Goal: Task Accomplishment & Management: Complete application form

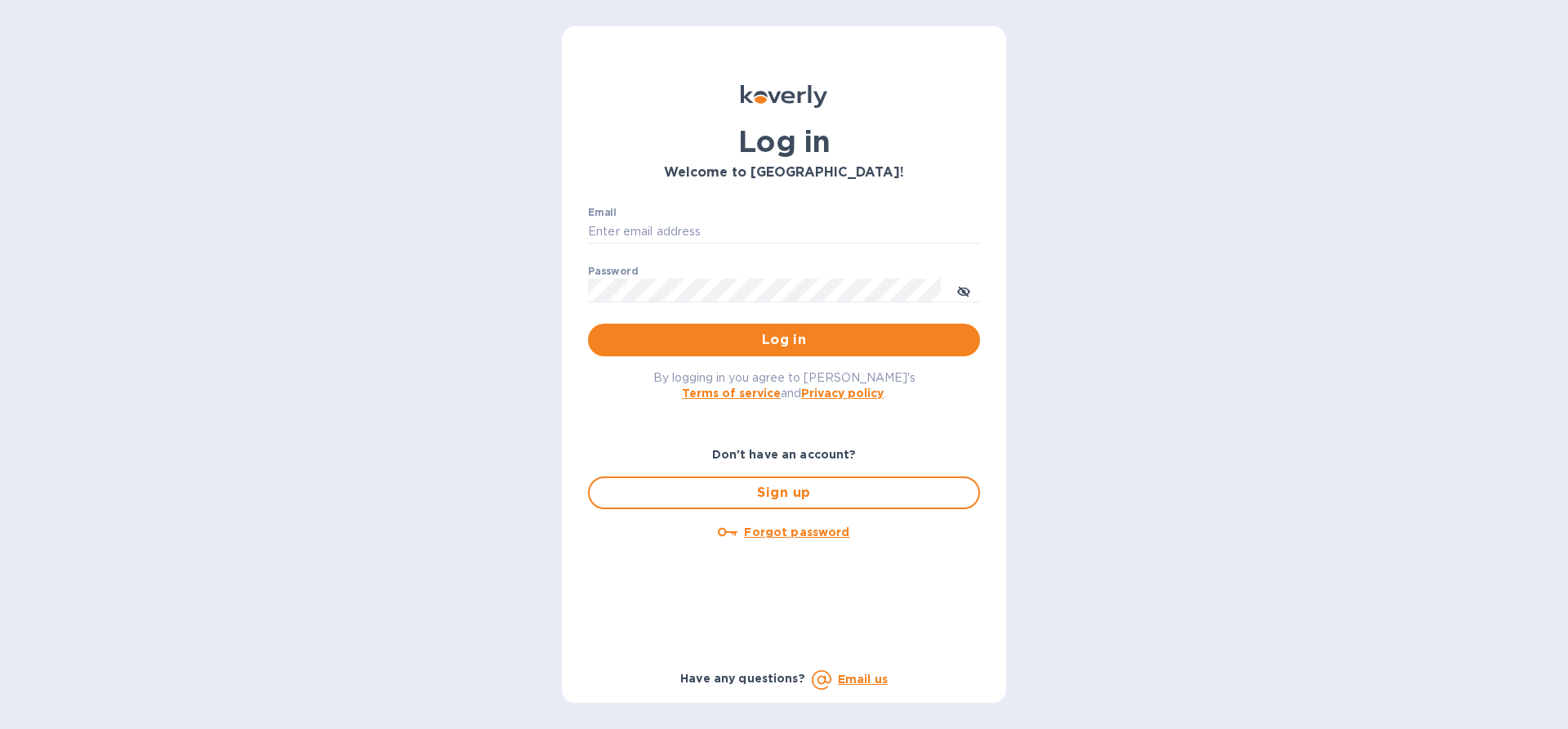
type input "[EMAIL_ADDRESS][DOMAIN_NAME]"
click at [735, 309] on p "​" at bounding box center [784, 314] width 392 height 19
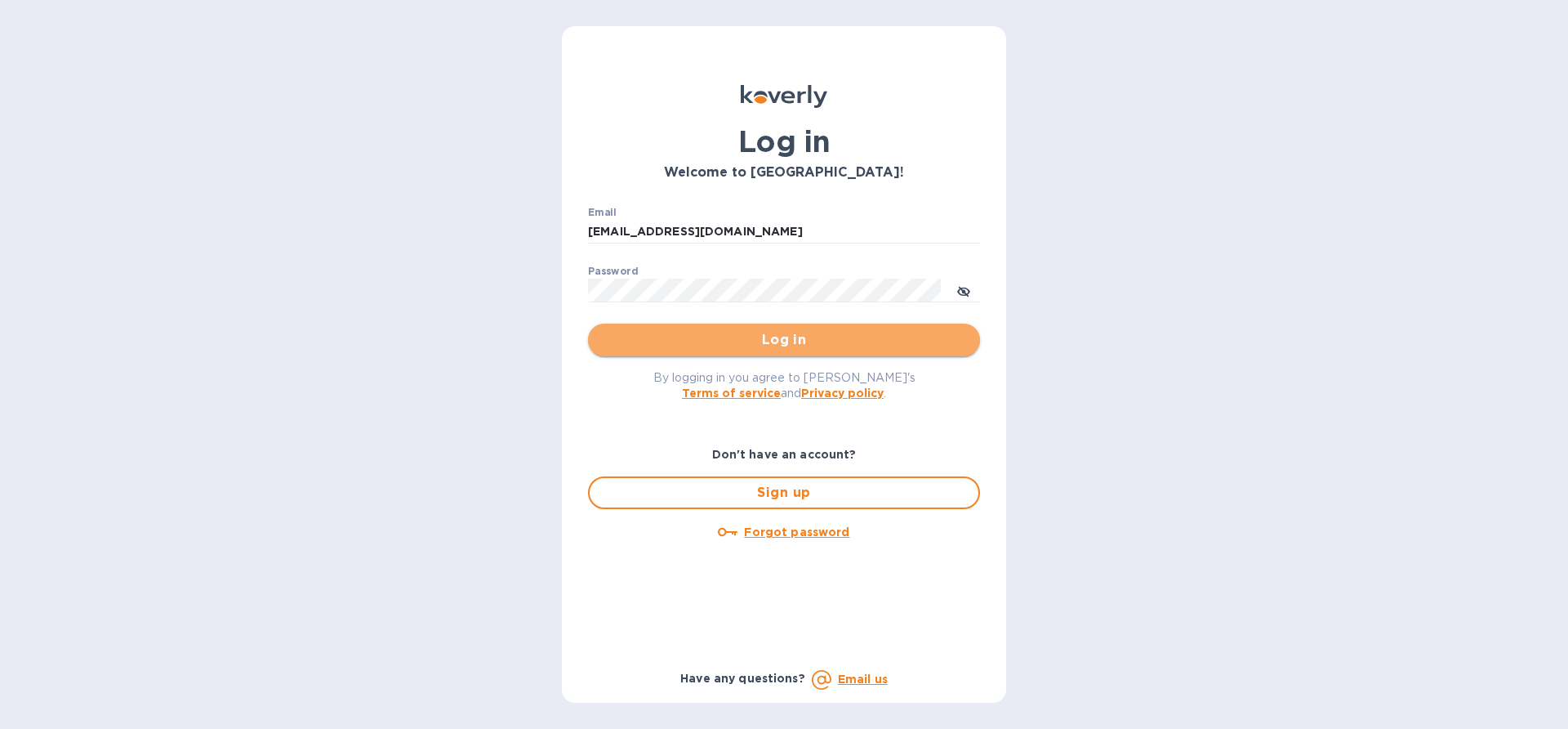
click at [736, 338] on span "Log in" at bounding box center [784, 340] width 366 height 19
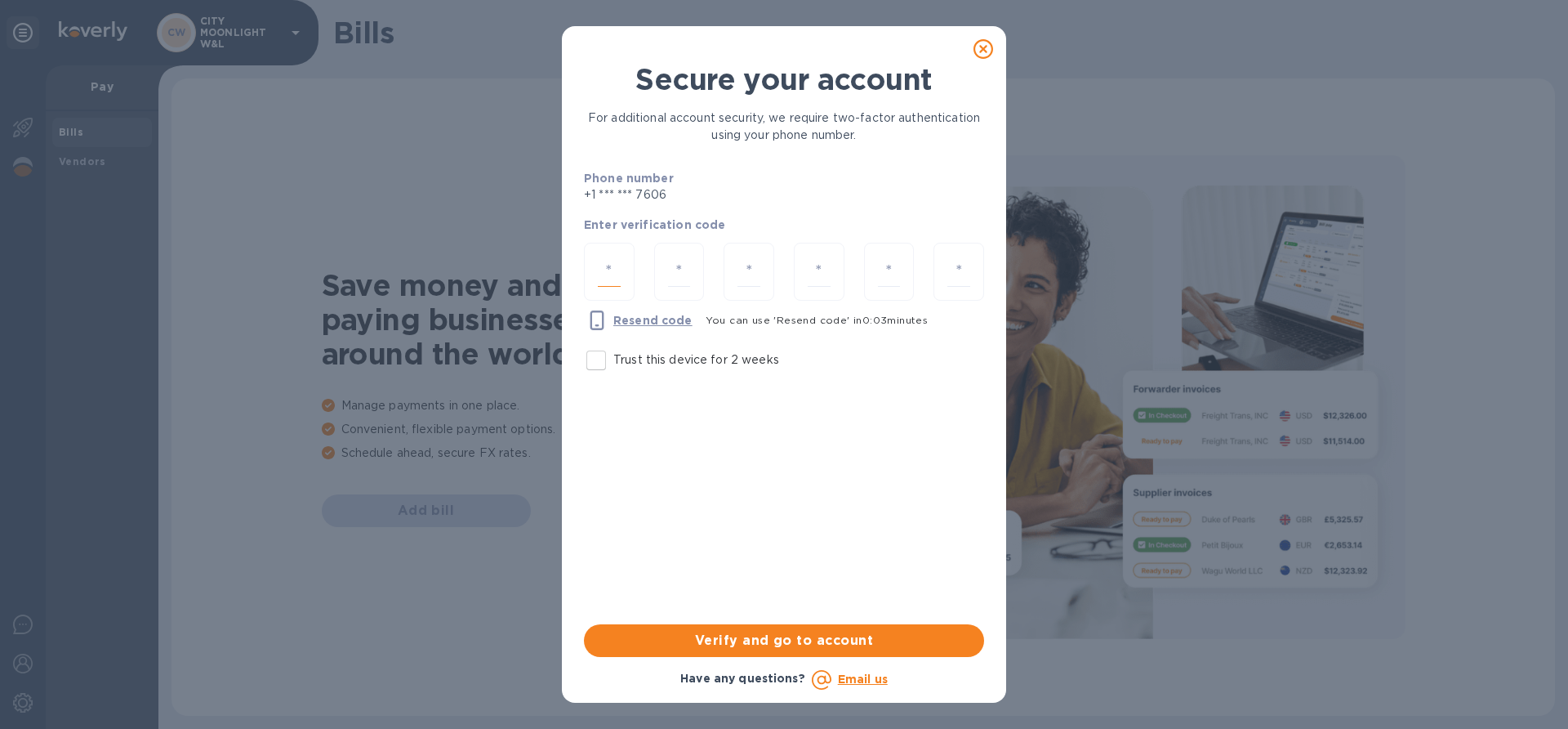
click at [614, 275] on input "number" at bounding box center [608, 271] width 23 height 30
type input "2"
type input "8"
type input "1"
type input "6"
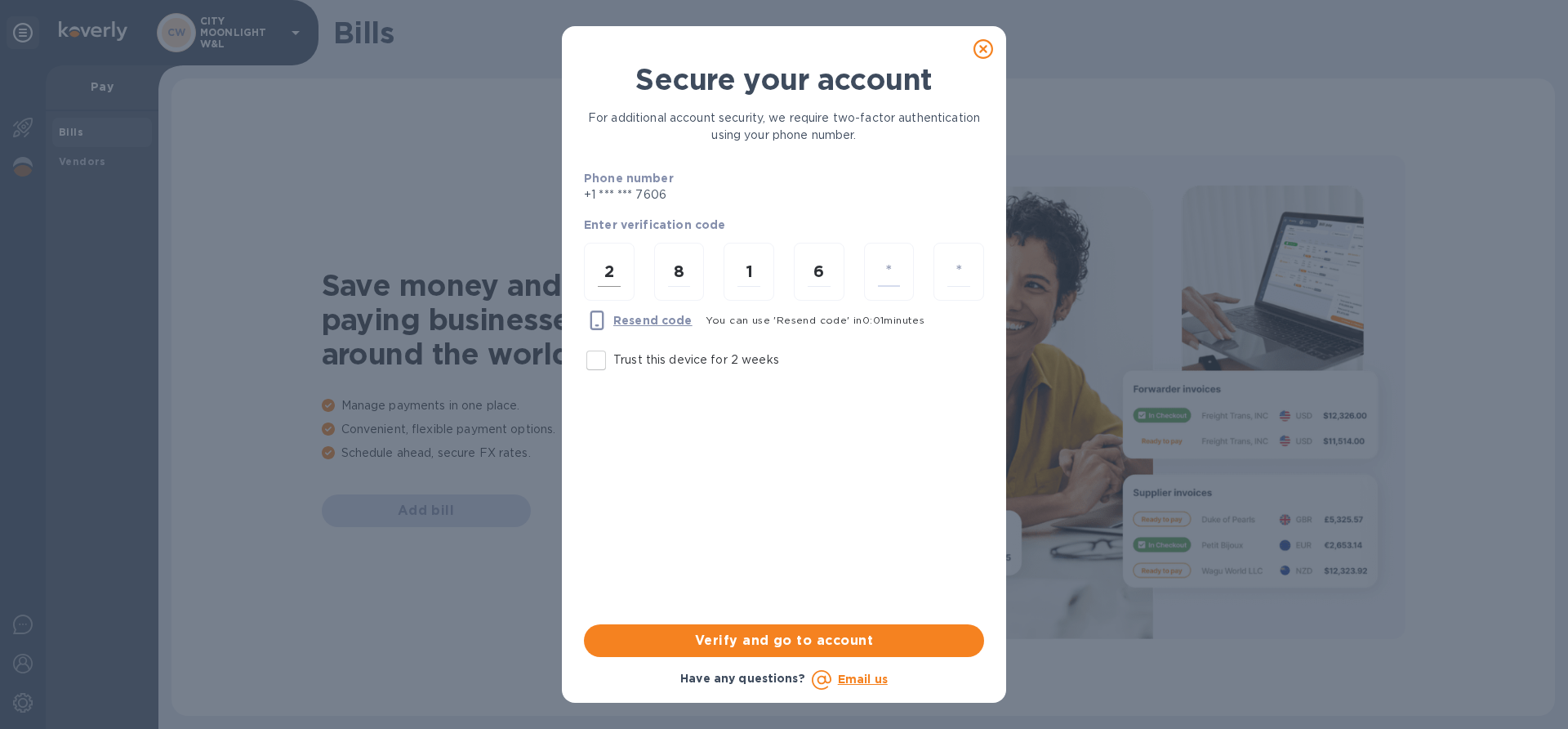
type input "4"
type input "6"
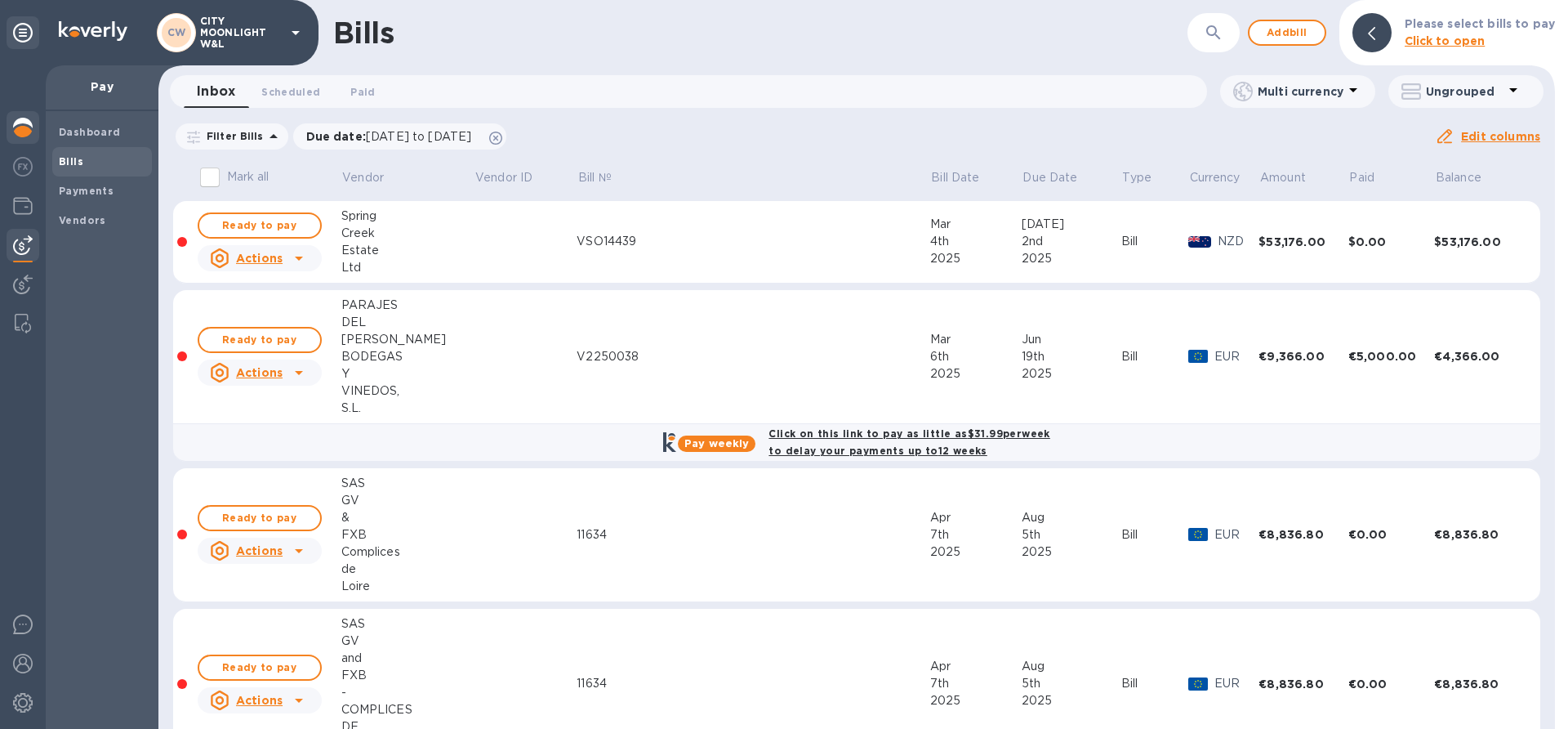
click at [20, 126] on img at bounding box center [23, 127] width 19 height 19
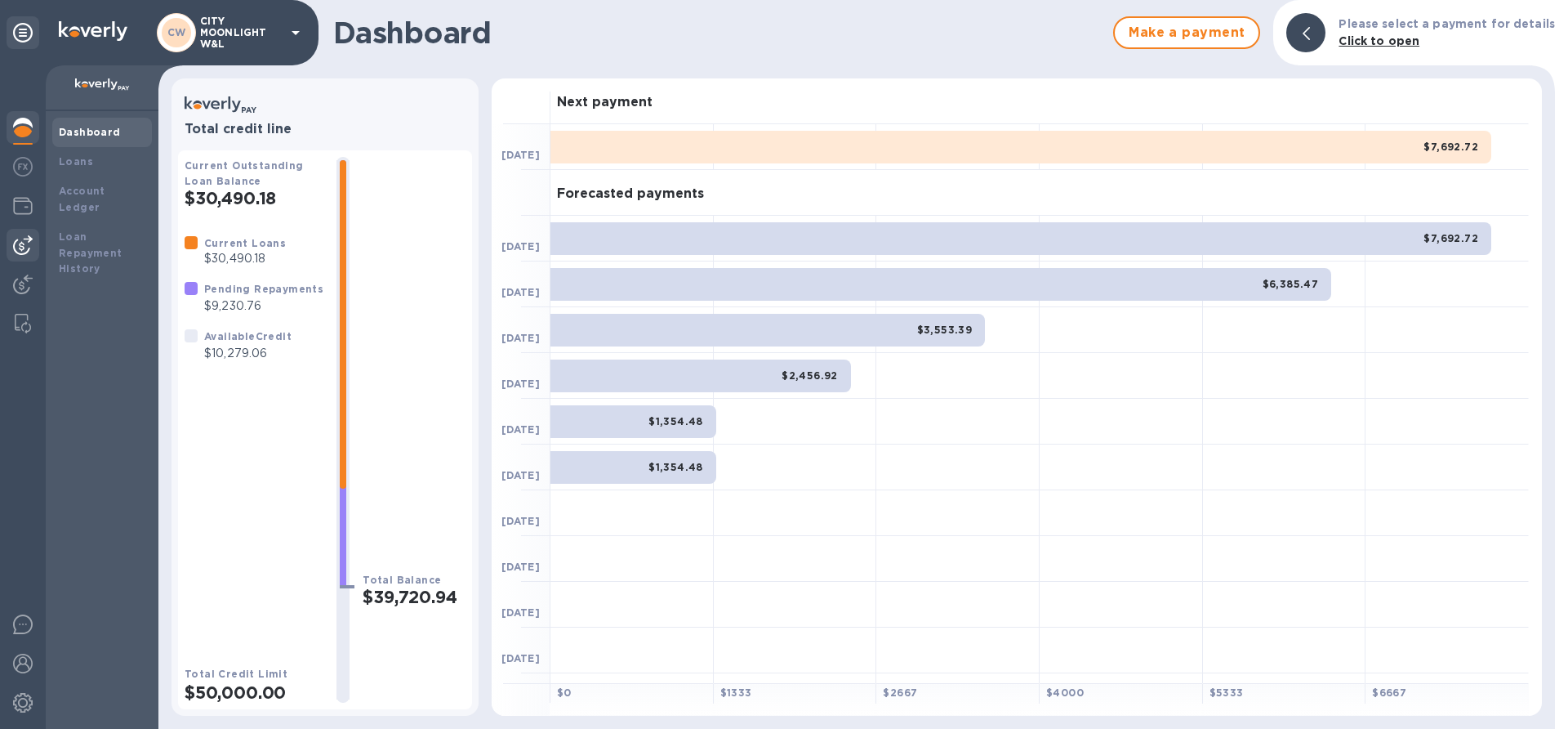
click at [18, 244] on img at bounding box center [23, 244] width 19 height 19
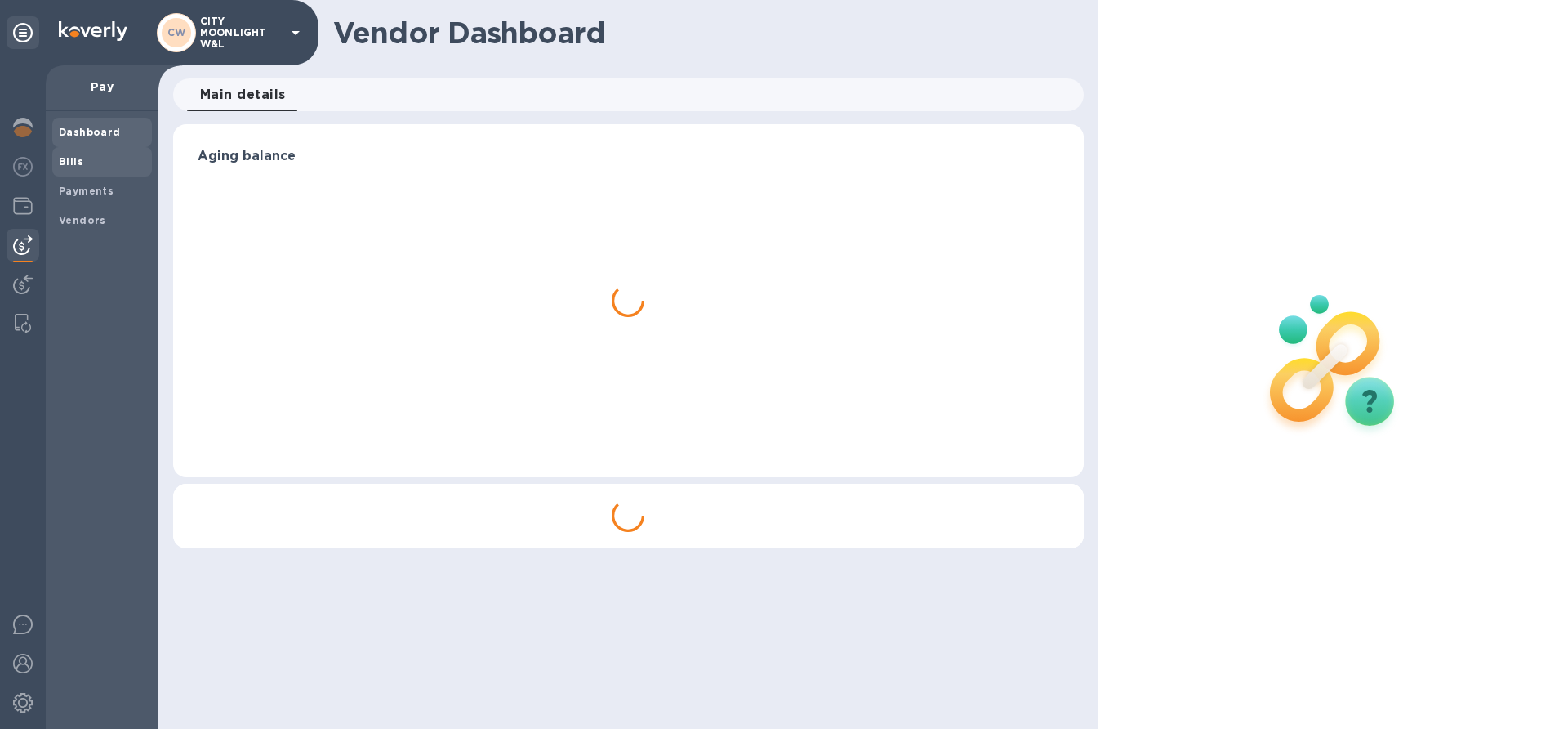
click at [63, 164] on b "Bills" at bounding box center [71, 161] width 24 height 13
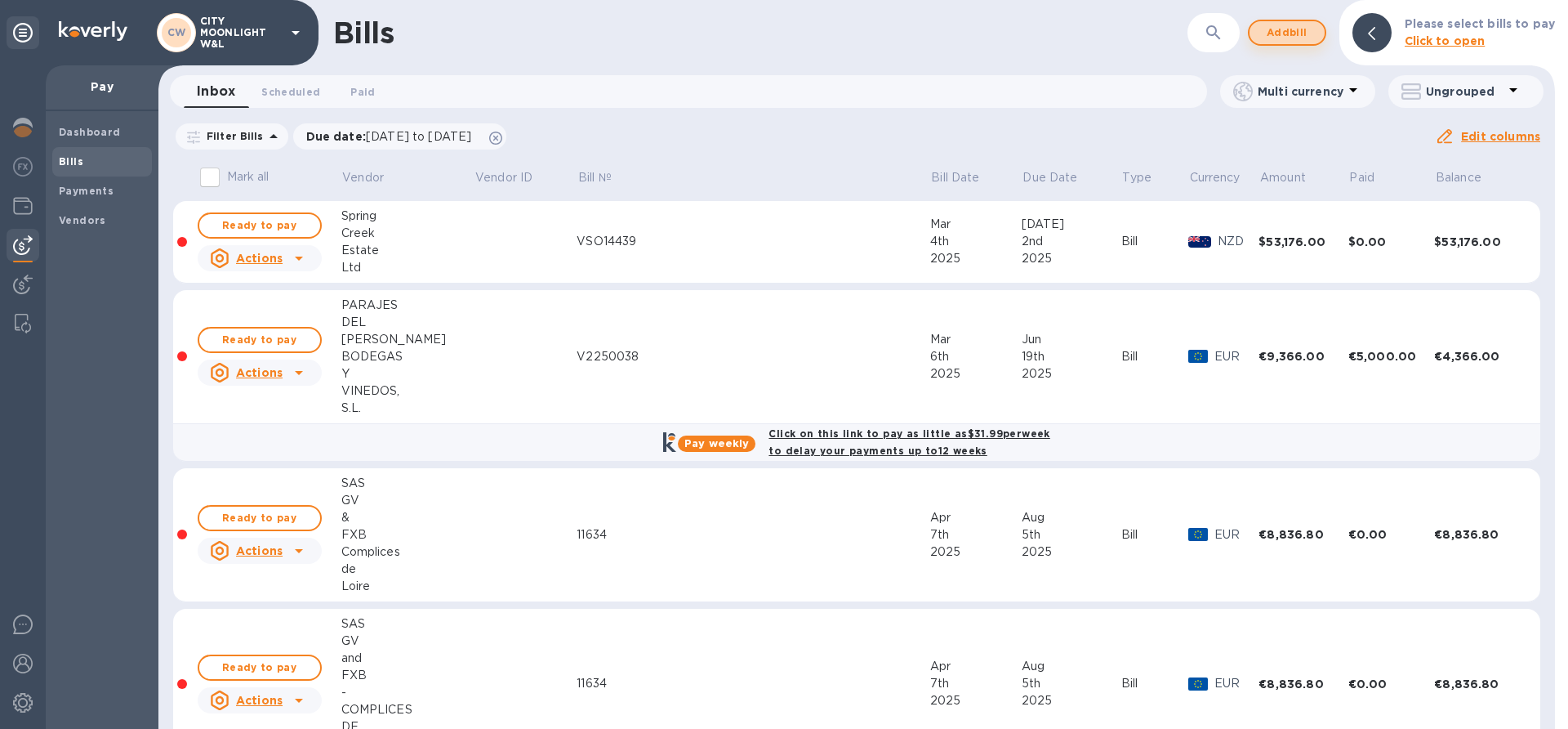
click at [1282, 38] on span "Add bill" at bounding box center [1287, 32] width 49 height 19
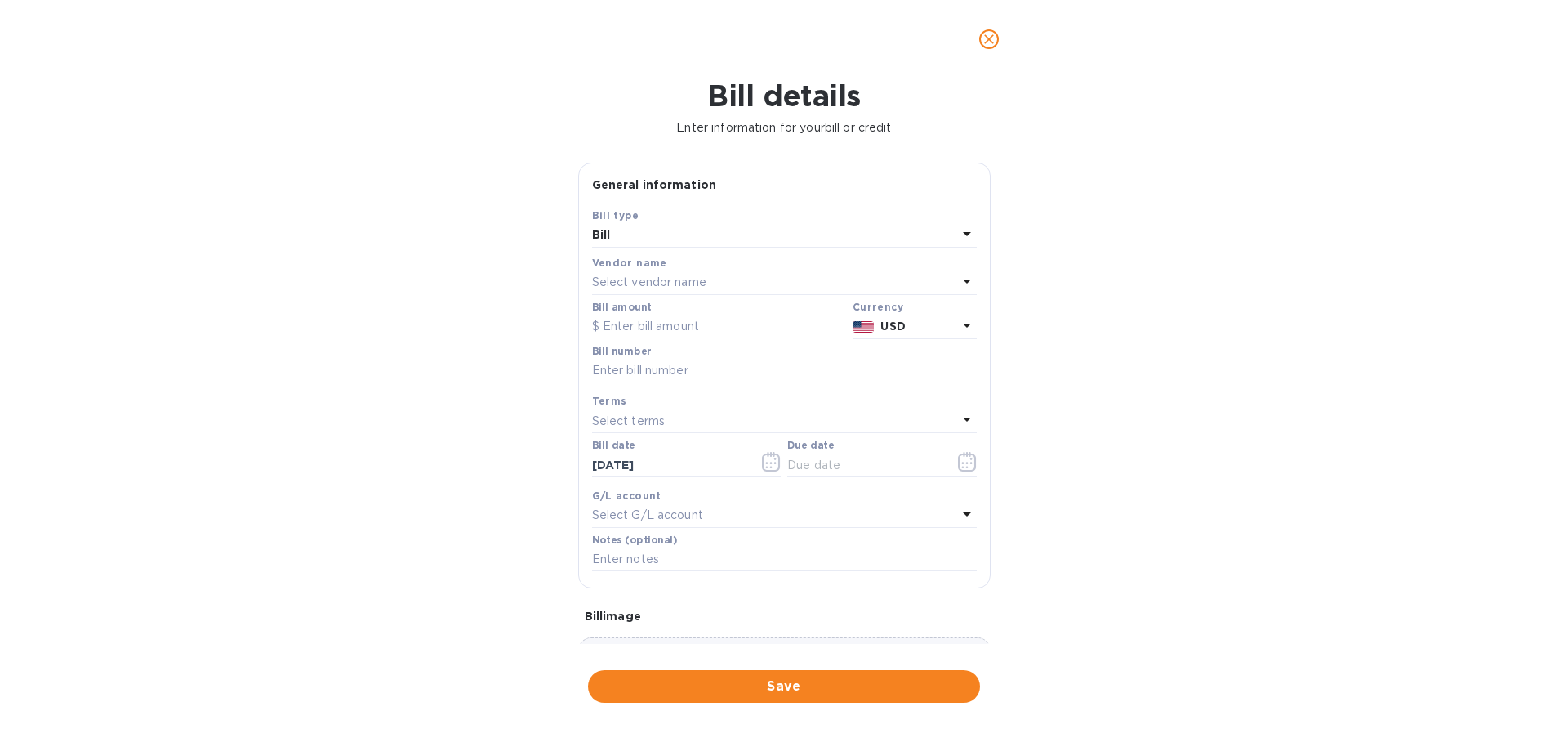
click at [625, 290] on p "Select vendor name" at bounding box center [650, 282] width 115 height 17
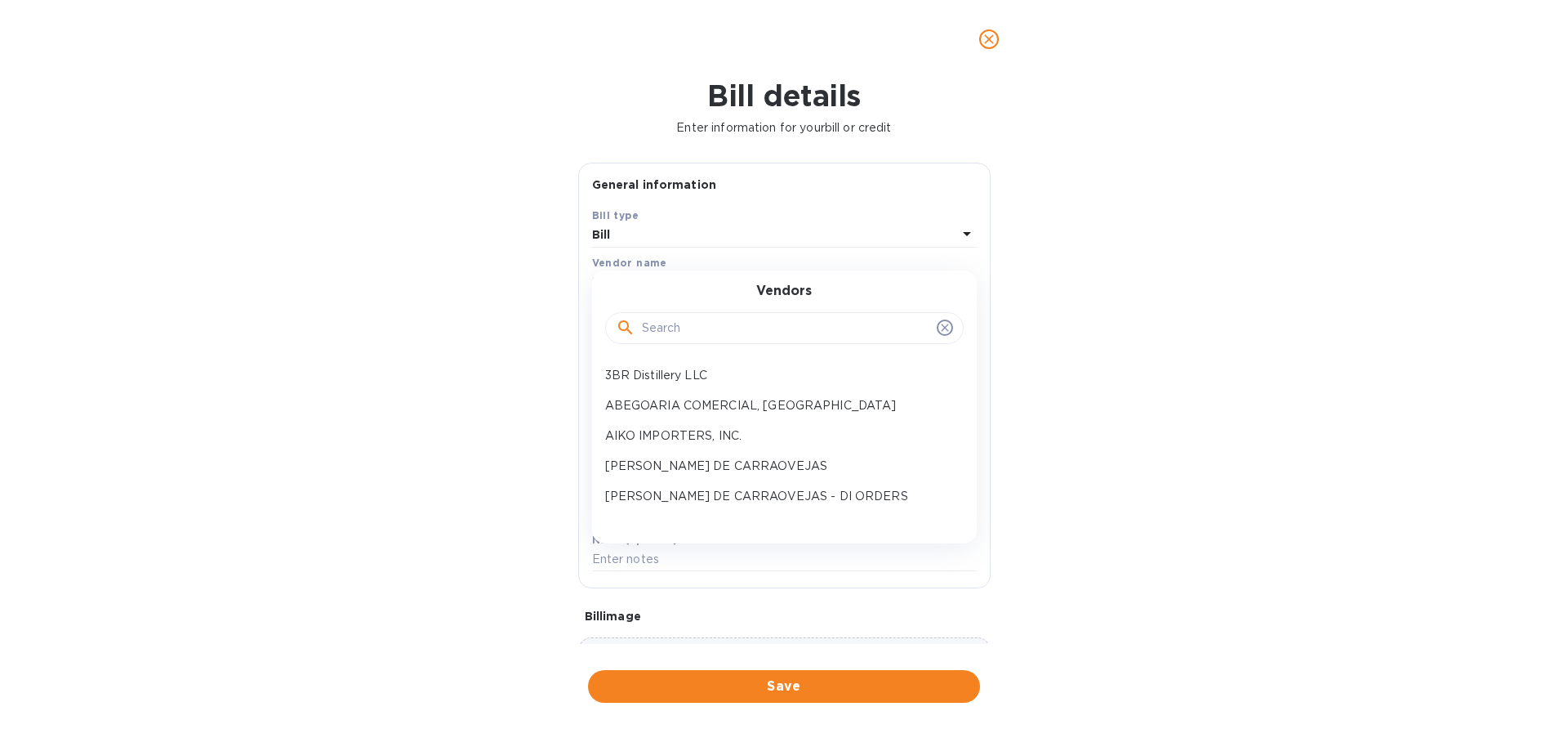
click at [657, 324] on input "text" at bounding box center [786, 328] width 288 height 24
type input "para"
click at [658, 421] on div "Vendors para Cantine Paradiso PARAJES DEL VALLE BODEGAS Y VINEDOS, S.L." at bounding box center [784, 367] width 384 height 194
click at [650, 412] on p "PARAJES DEL VALLE BODEGAS Y VINEDOS, S.L." at bounding box center [778, 414] width 345 height 35
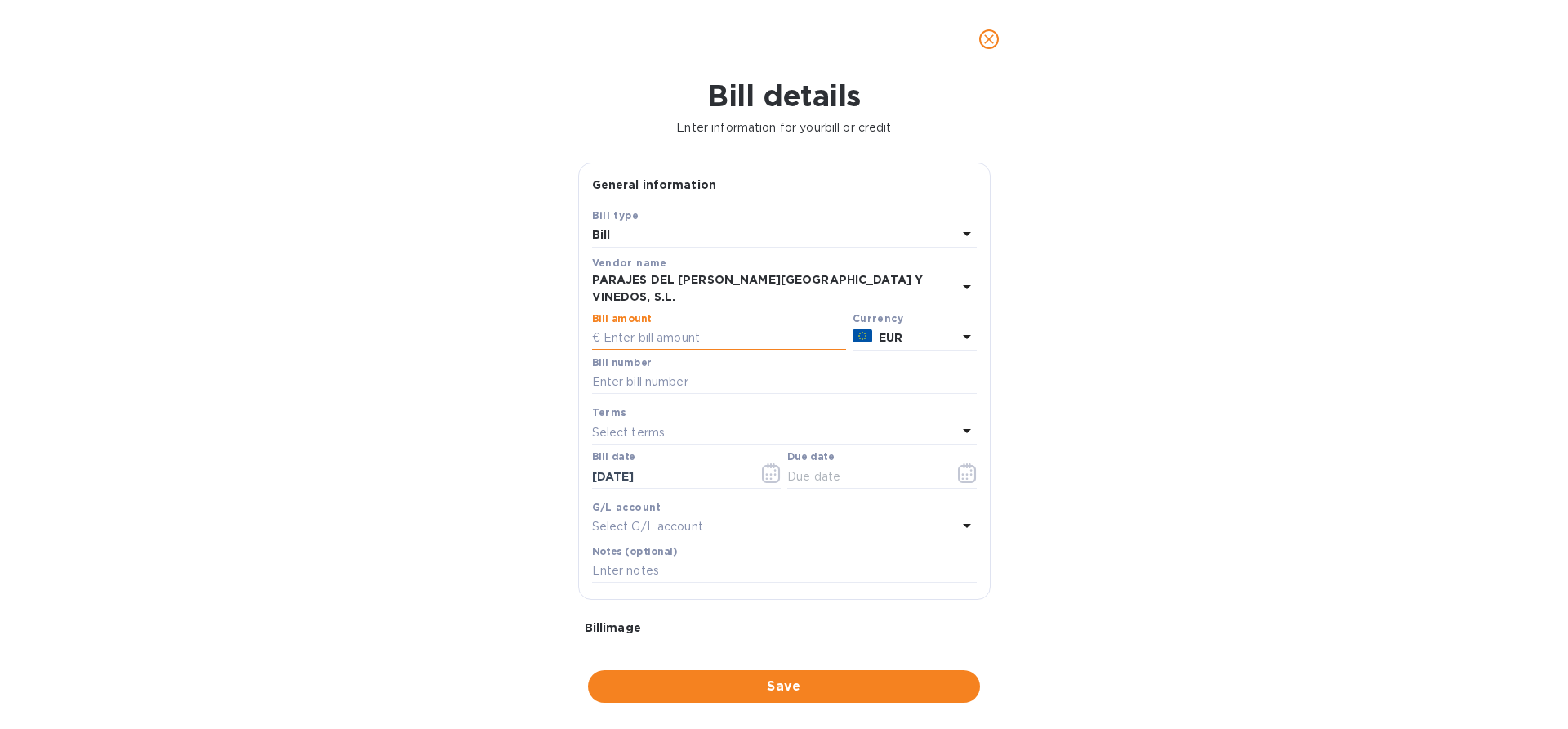
click at [650, 326] on input "text" at bounding box center [719, 338] width 254 height 24
click at [732, 328] on input "text" at bounding box center [719, 338] width 254 height 24
paste input "4,366.00"
type input "4,366.00"
click at [714, 370] on input "text" at bounding box center [784, 382] width 384 height 24
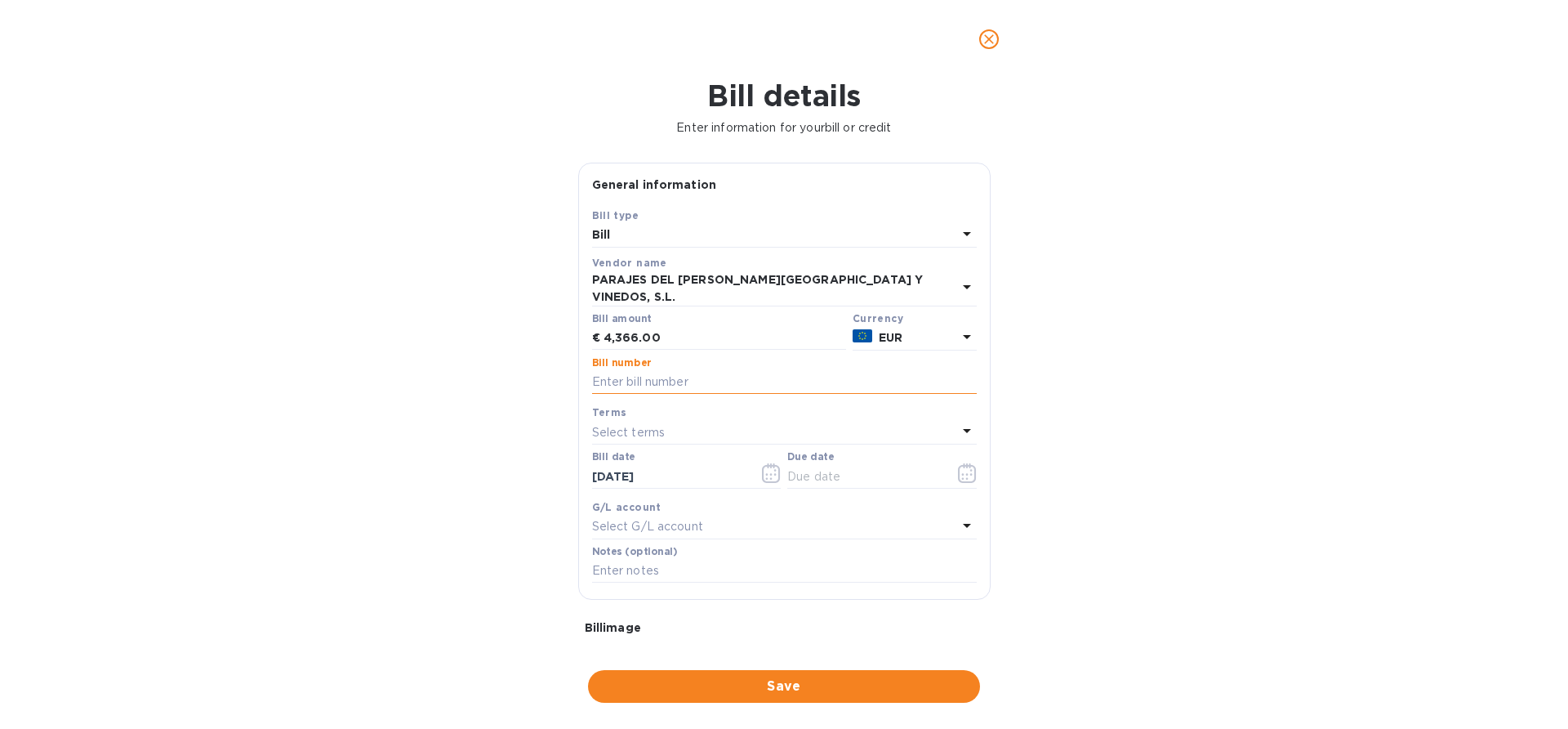
paste input "V2250038"
type input "V2250038"
click at [676, 426] on div "Select terms" at bounding box center [774, 432] width 365 height 23
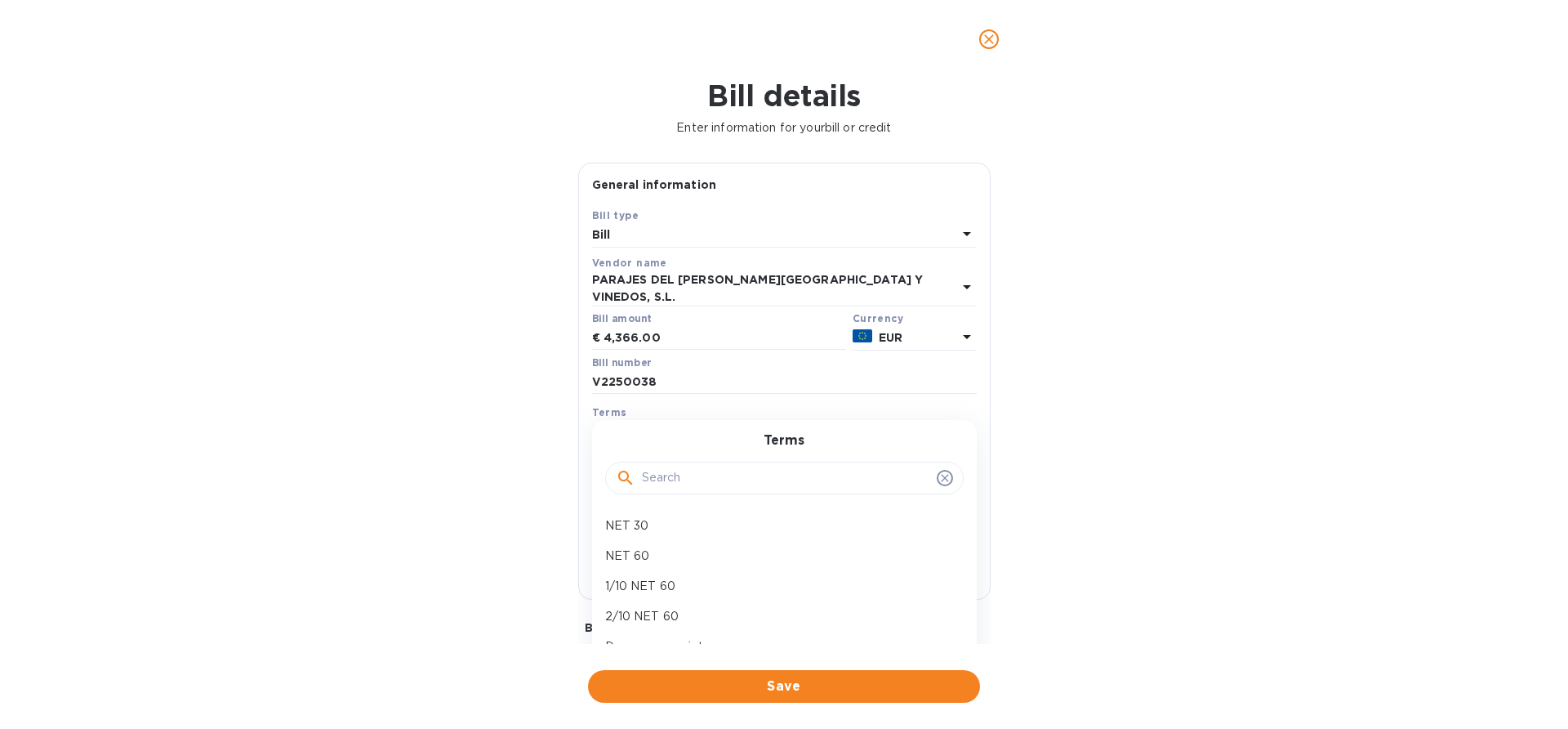
click at [475, 477] on div "Bill details Enter information for your bill or credit General information Save…" at bounding box center [784, 403] width 1568 height 650
drag, startPoint x: 673, startPoint y: 462, endPoint x: 458, endPoint y: 467, distance: 215.1
click at [458, 467] on div "Bill details Enter information for your bill or credit General information Save…" at bounding box center [784, 403] width 1568 height 650
type input "03/06/2025"
click at [838, 464] on input "text" at bounding box center [864, 475] width 154 height 24
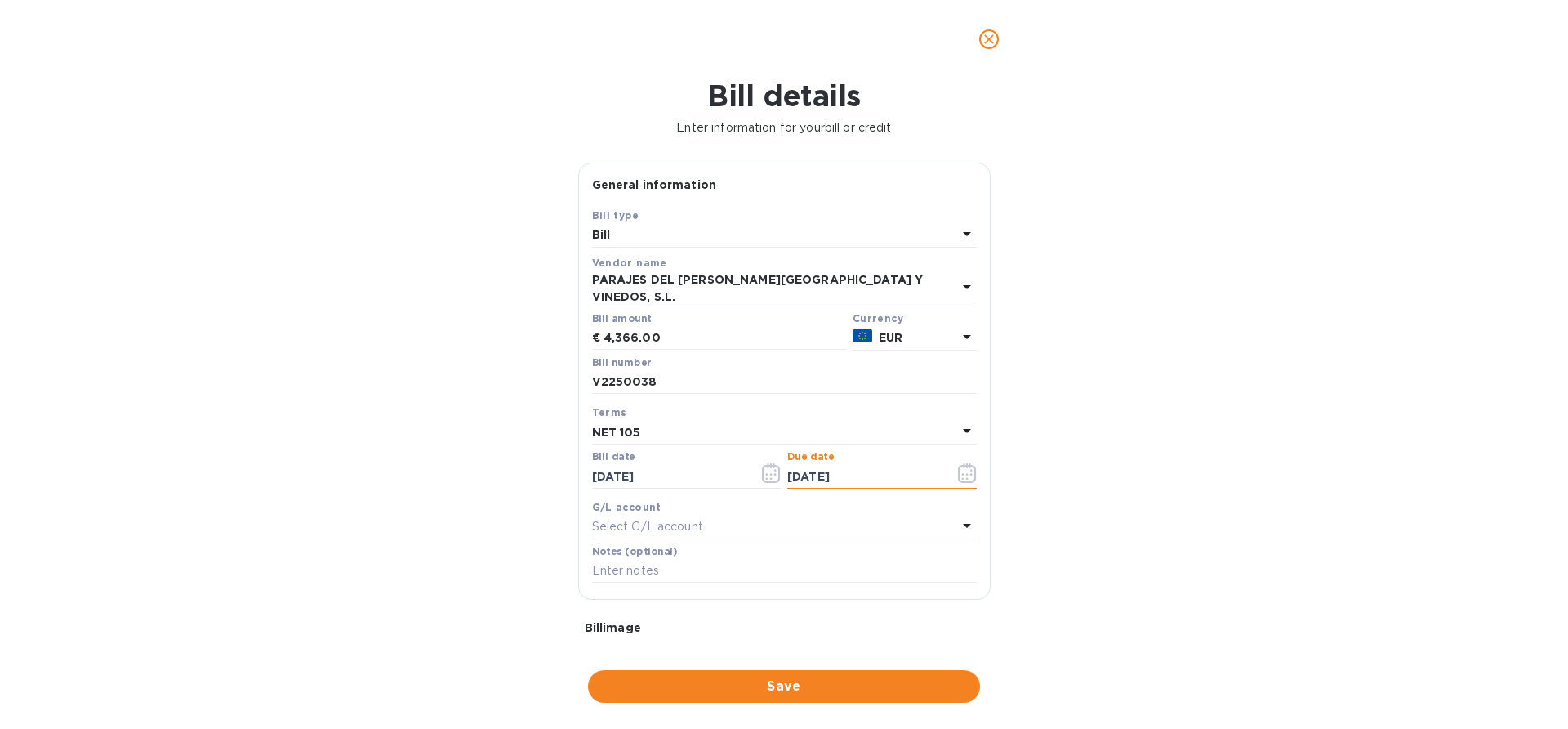
type input "06/19/2025"
click at [1111, 448] on div "Bill details Enter information for your bill or credit General information Save…" at bounding box center [784, 403] width 1568 height 650
click at [675, 683] on span "Save" at bounding box center [784, 685] width 366 height 19
click at [1506, 645] on icon "Close" at bounding box center [1504, 644] width 16 height 16
click at [984, 40] on icon "close" at bounding box center [988, 39] width 16 height 16
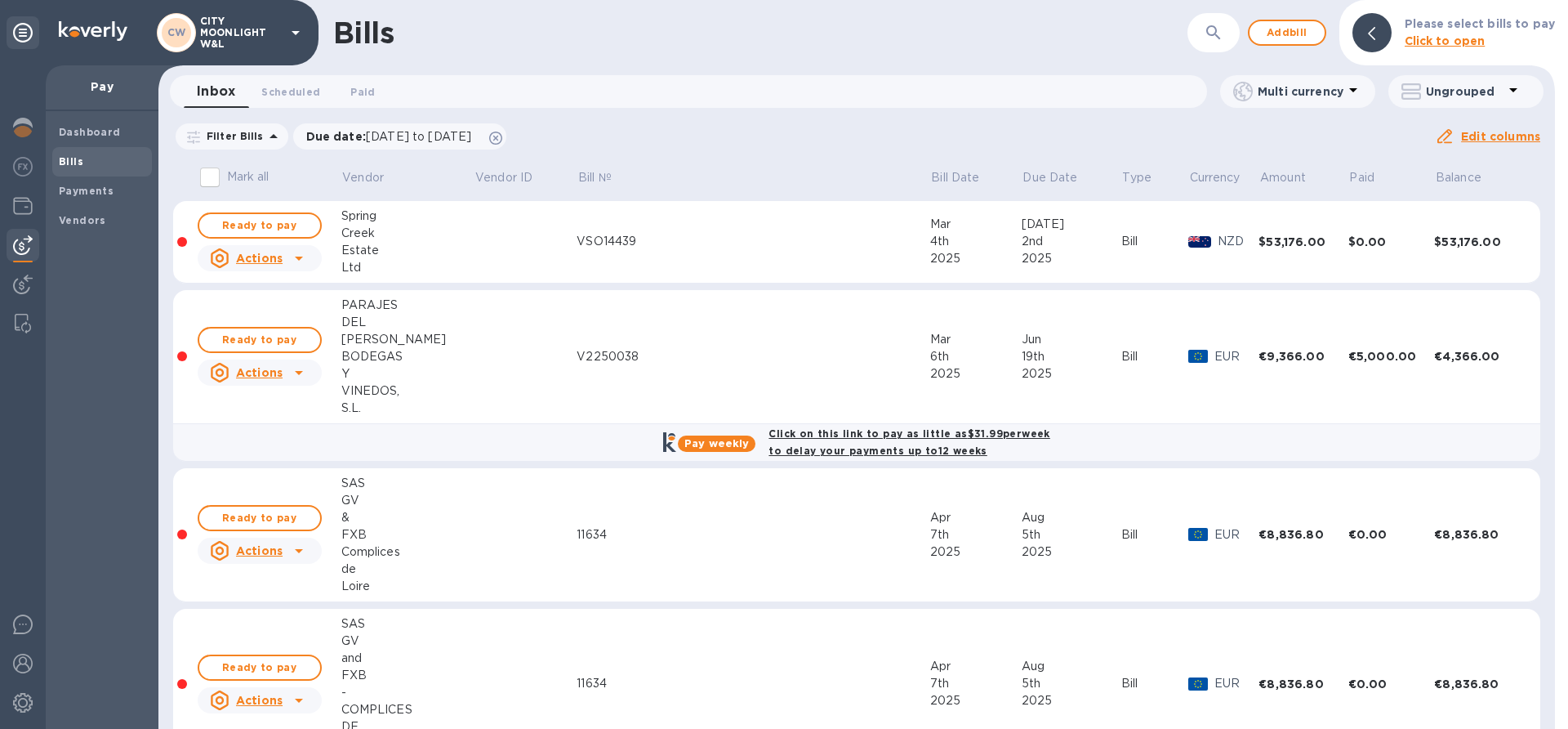
click at [1199, 38] on button "button" at bounding box center [1213, 33] width 40 height 40
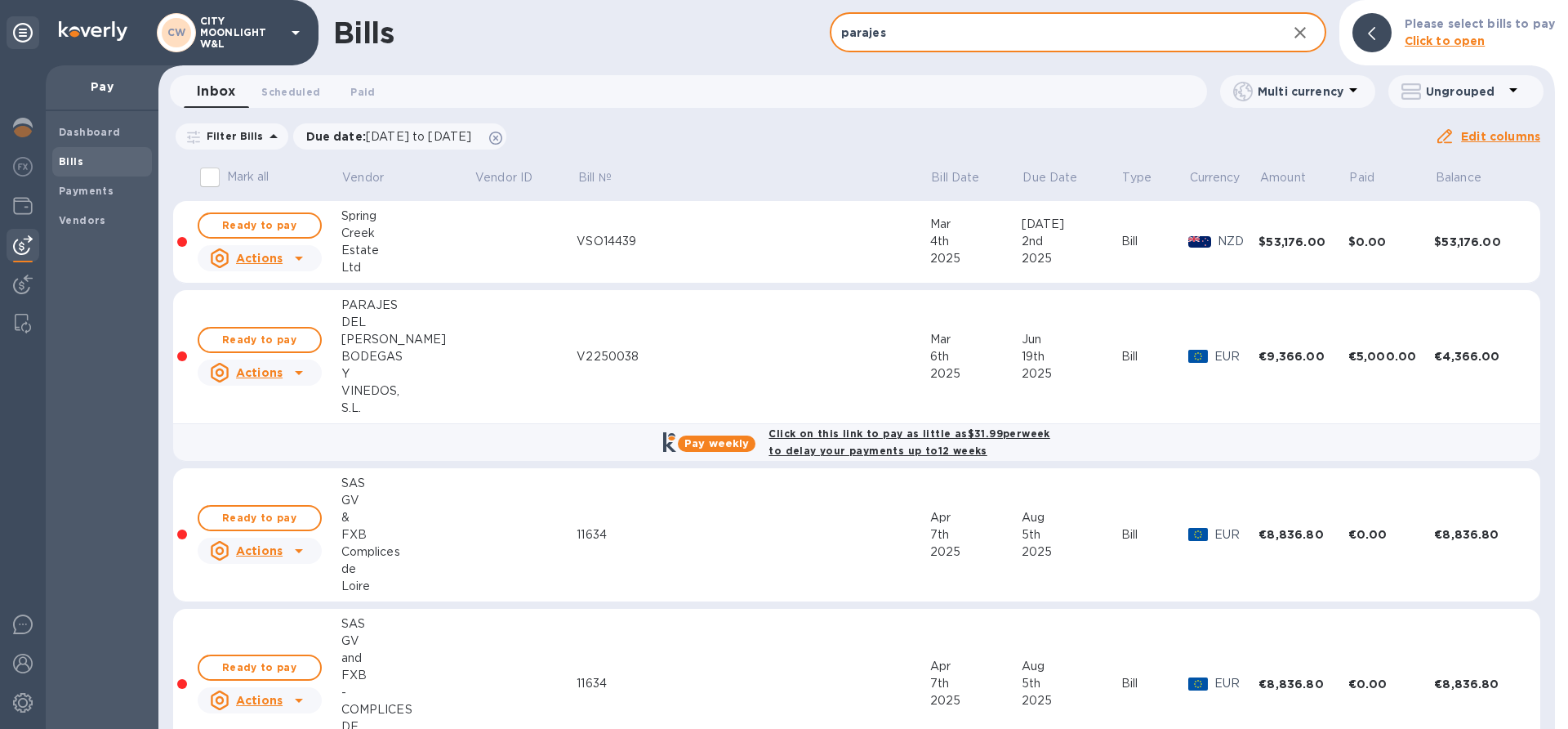
type input "parajes"
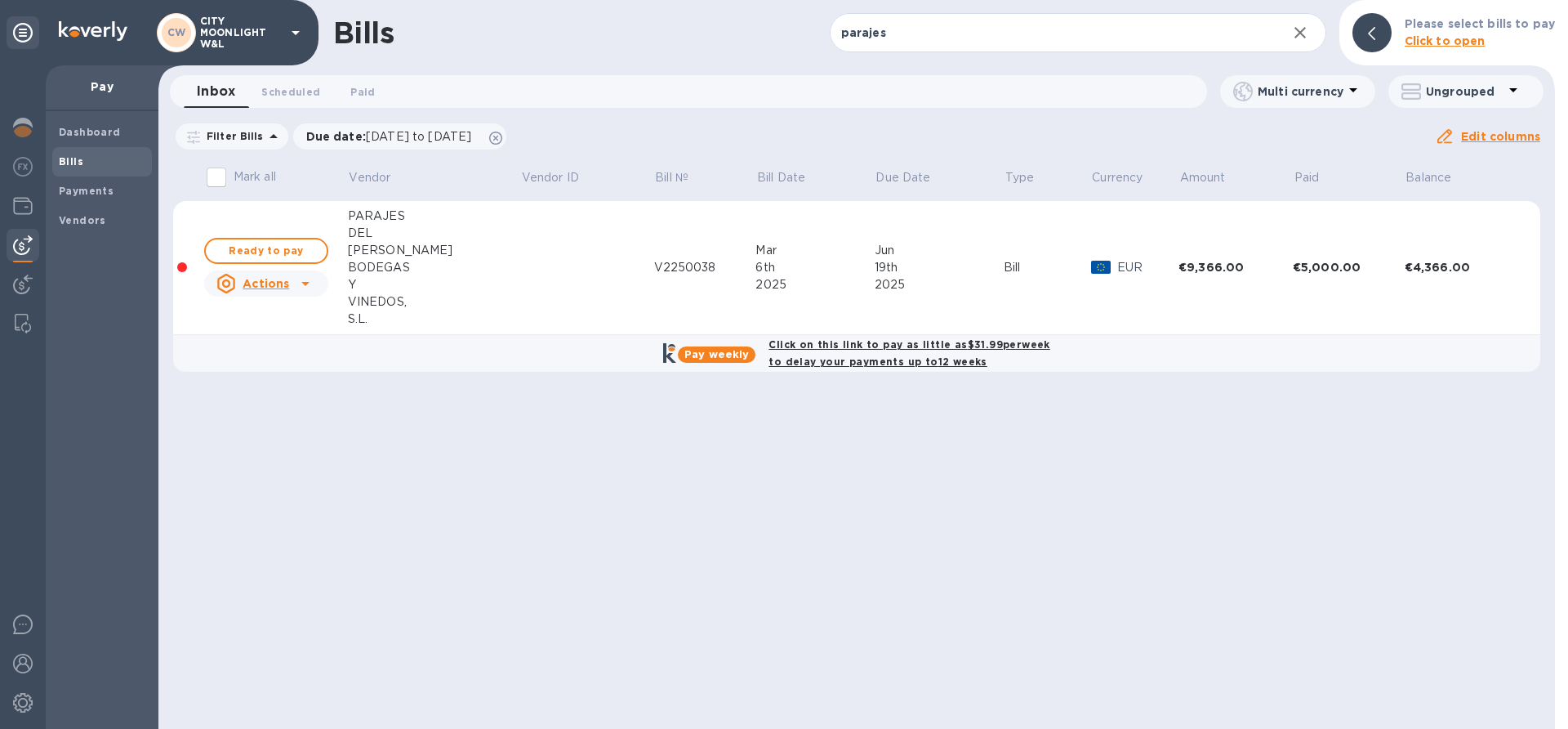
click at [520, 281] on td at bounding box center [586, 267] width 133 height 134
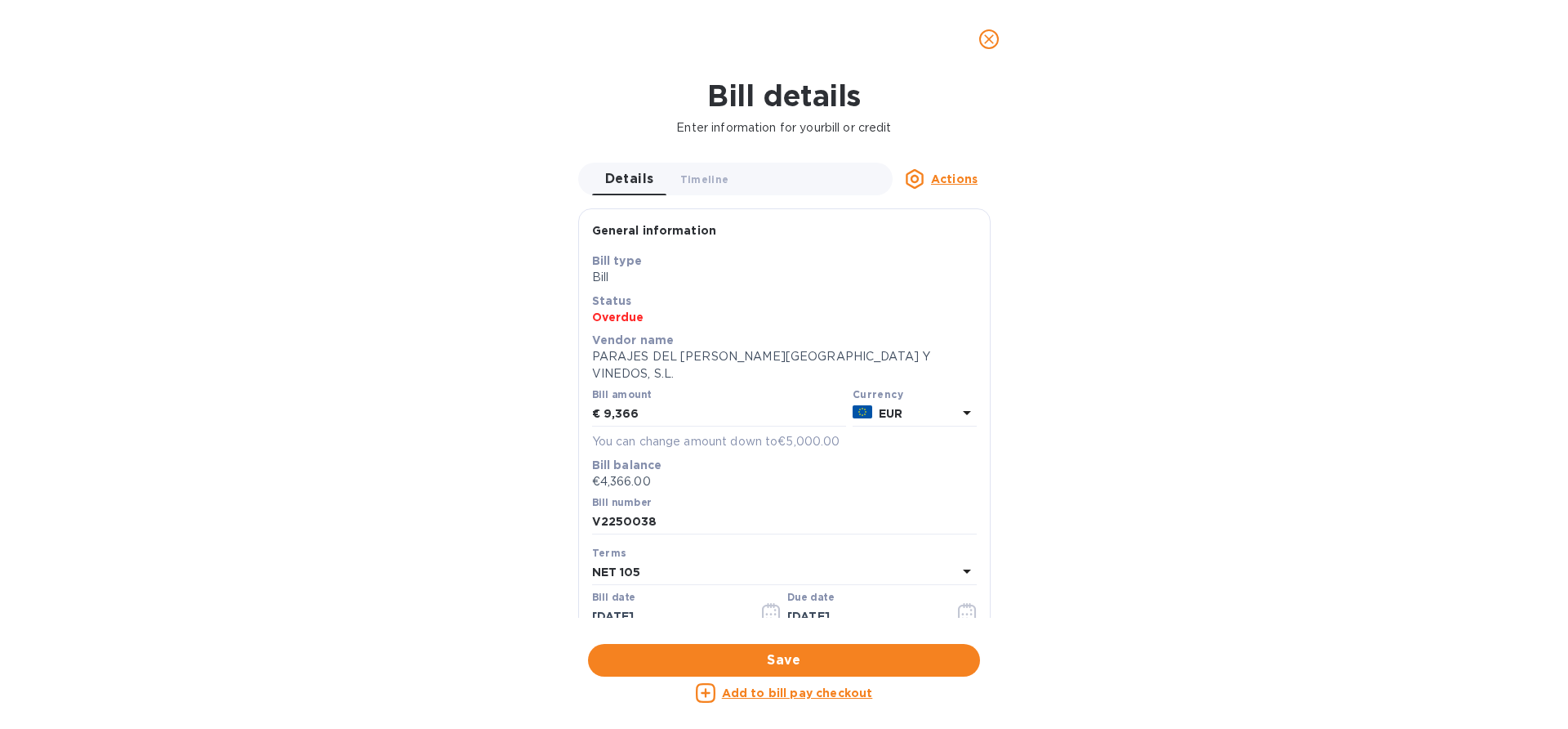
click at [759, 693] on u "Add to bill pay checkout" at bounding box center [797, 693] width 151 height 13
checkbox input "true"
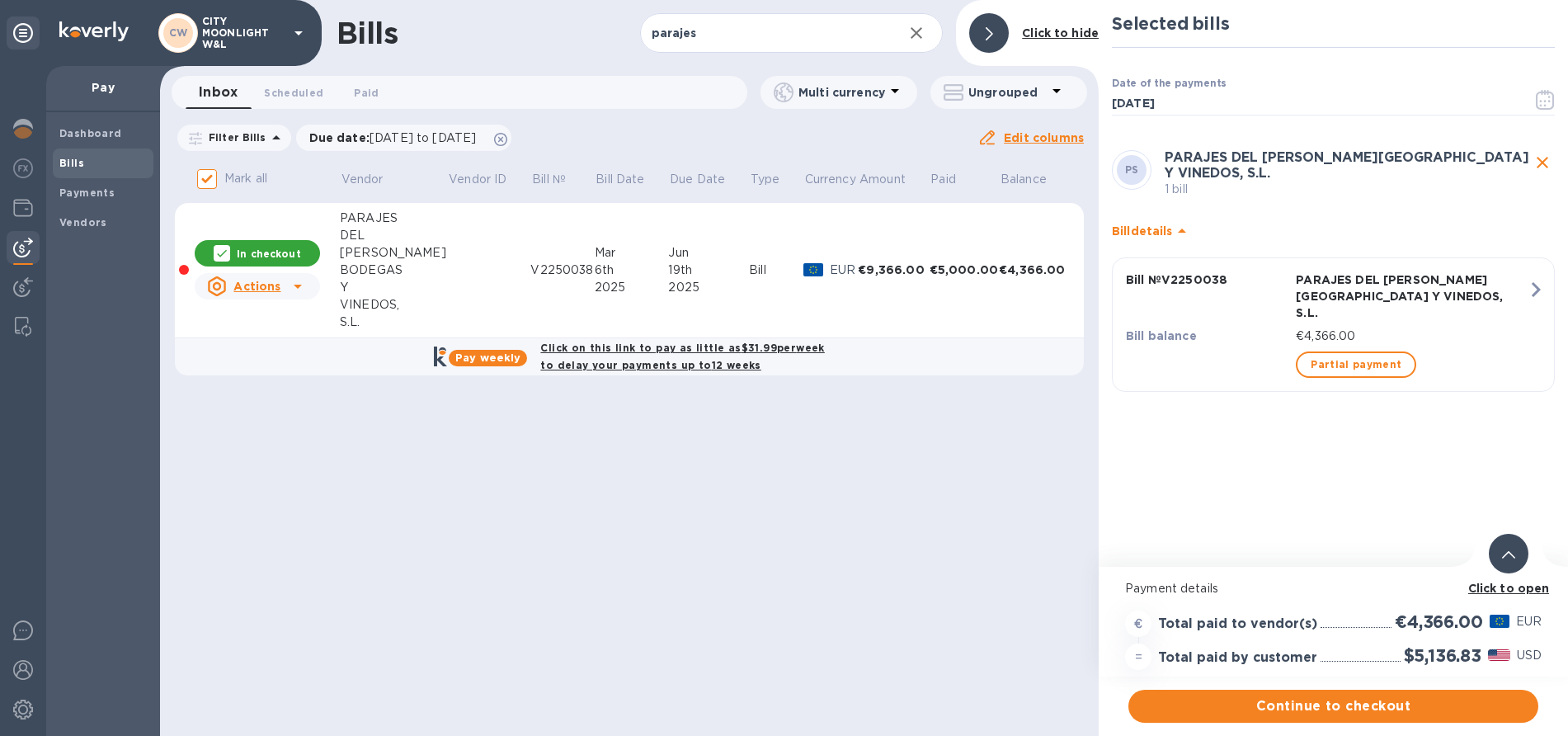
click at [1264, 705] on span "Continue to checkout" at bounding box center [1333, 705] width 384 height 20
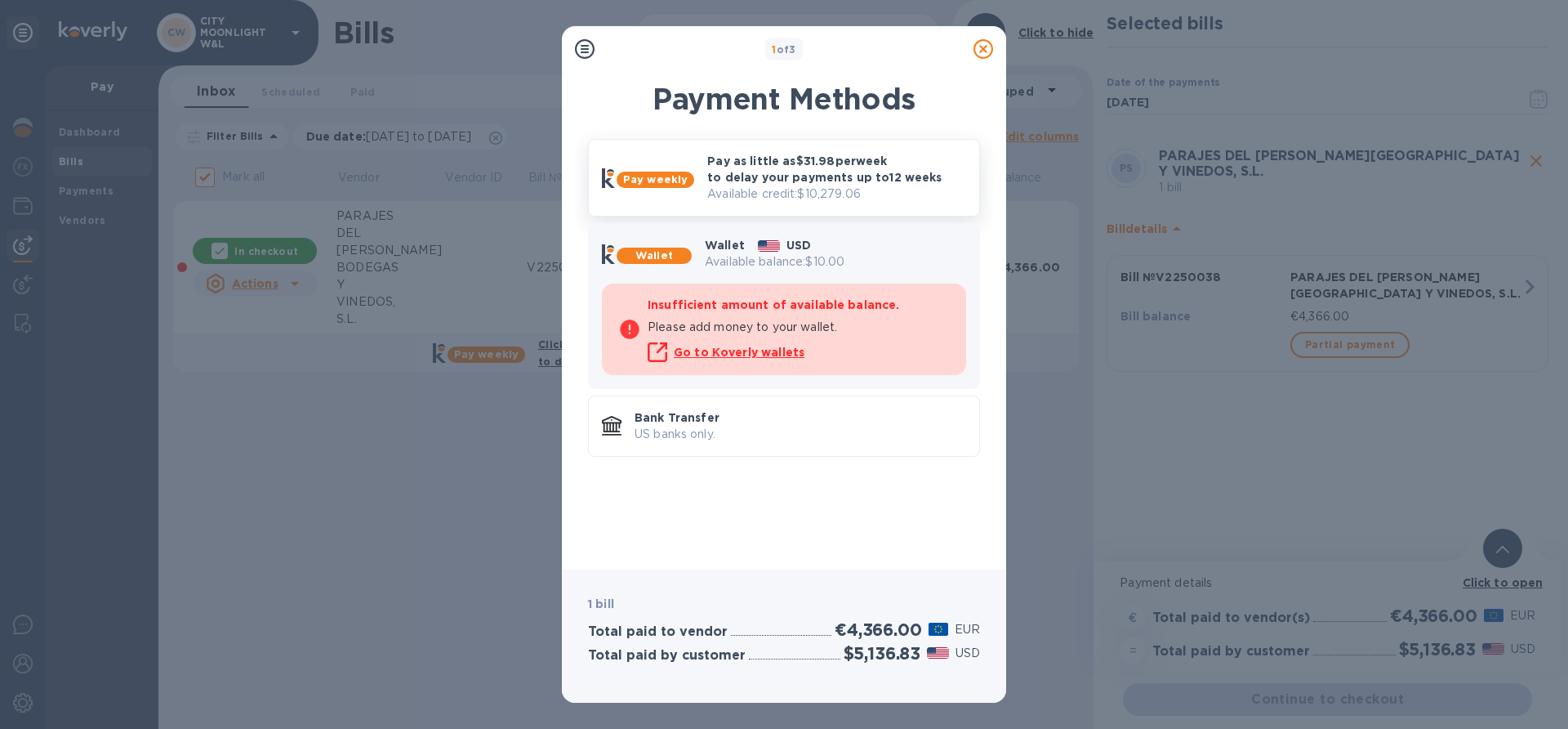
click at [837, 184] on p "Pay as little as $31.98 per week to delay your payments up to 12 weeks" at bounding box center [836, 169] width 259 height 33
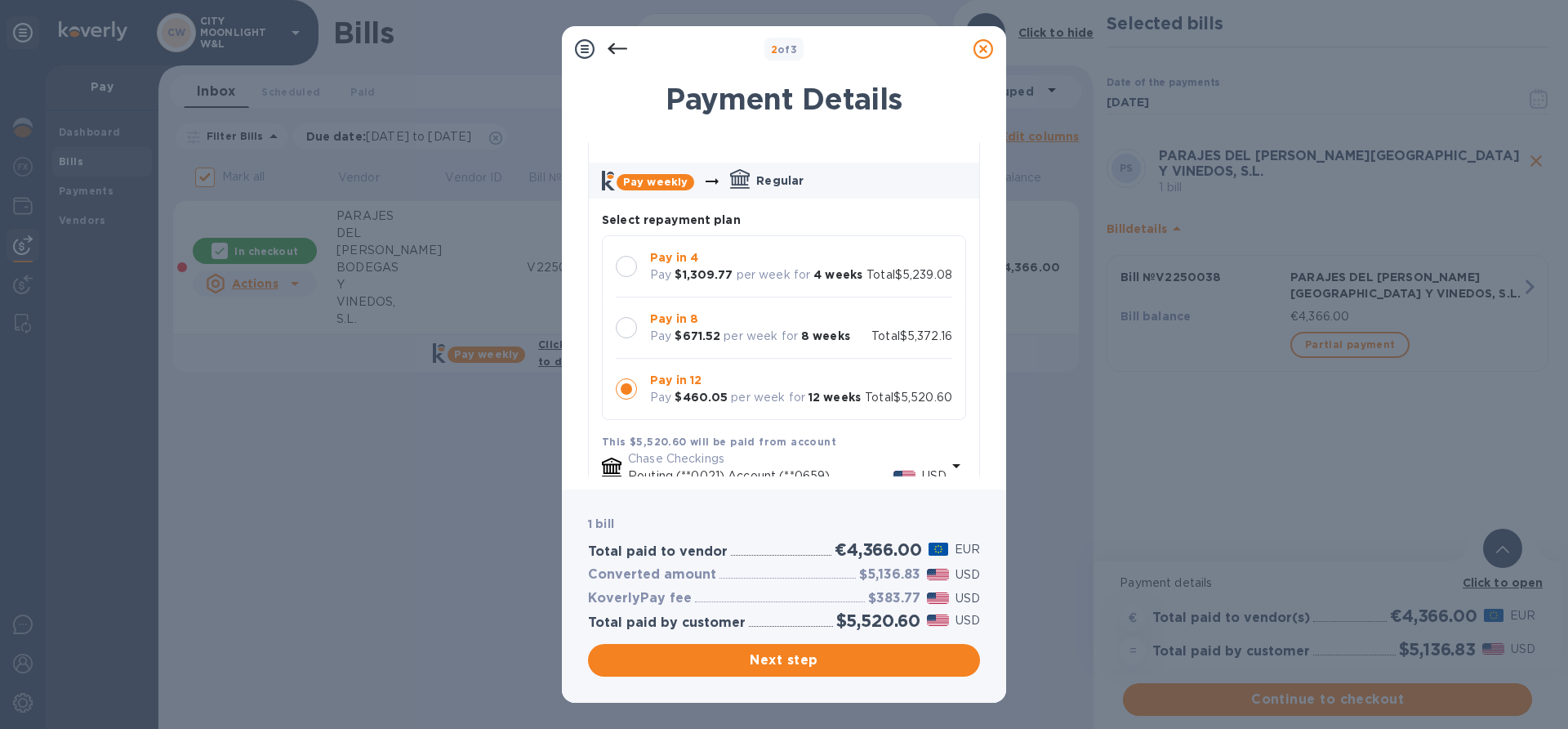
scroll to position [60, 0]
click at [721, 329] on p "Pay in 8" at bounding box center [749, 319] width 200 height 17
click at [709, 280] on b "$1,309.77" at bounding box center [704, 276] width 58 height 13
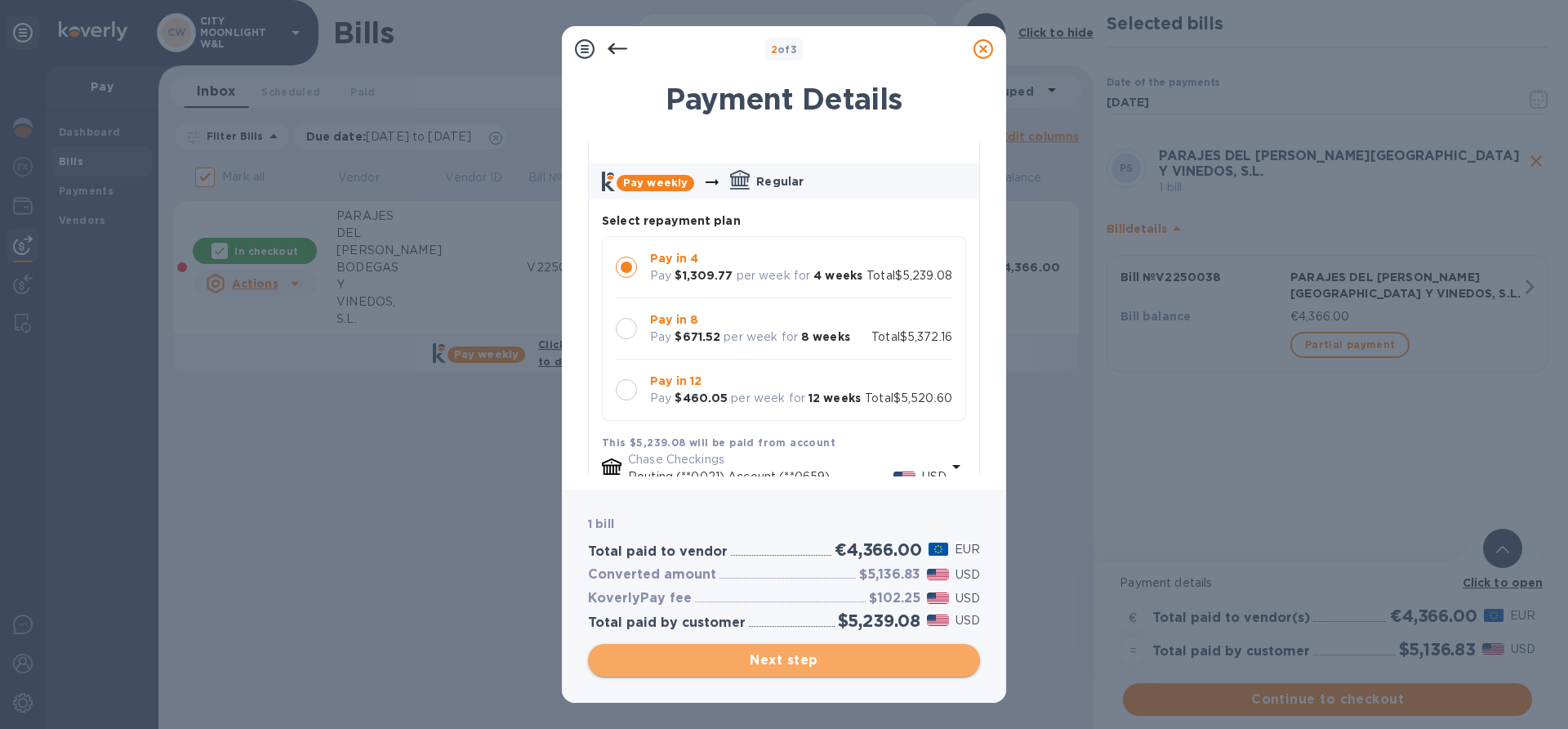
click at [822, 661] on span "Next step" at bounding box center [784, 659] width 366 height 19
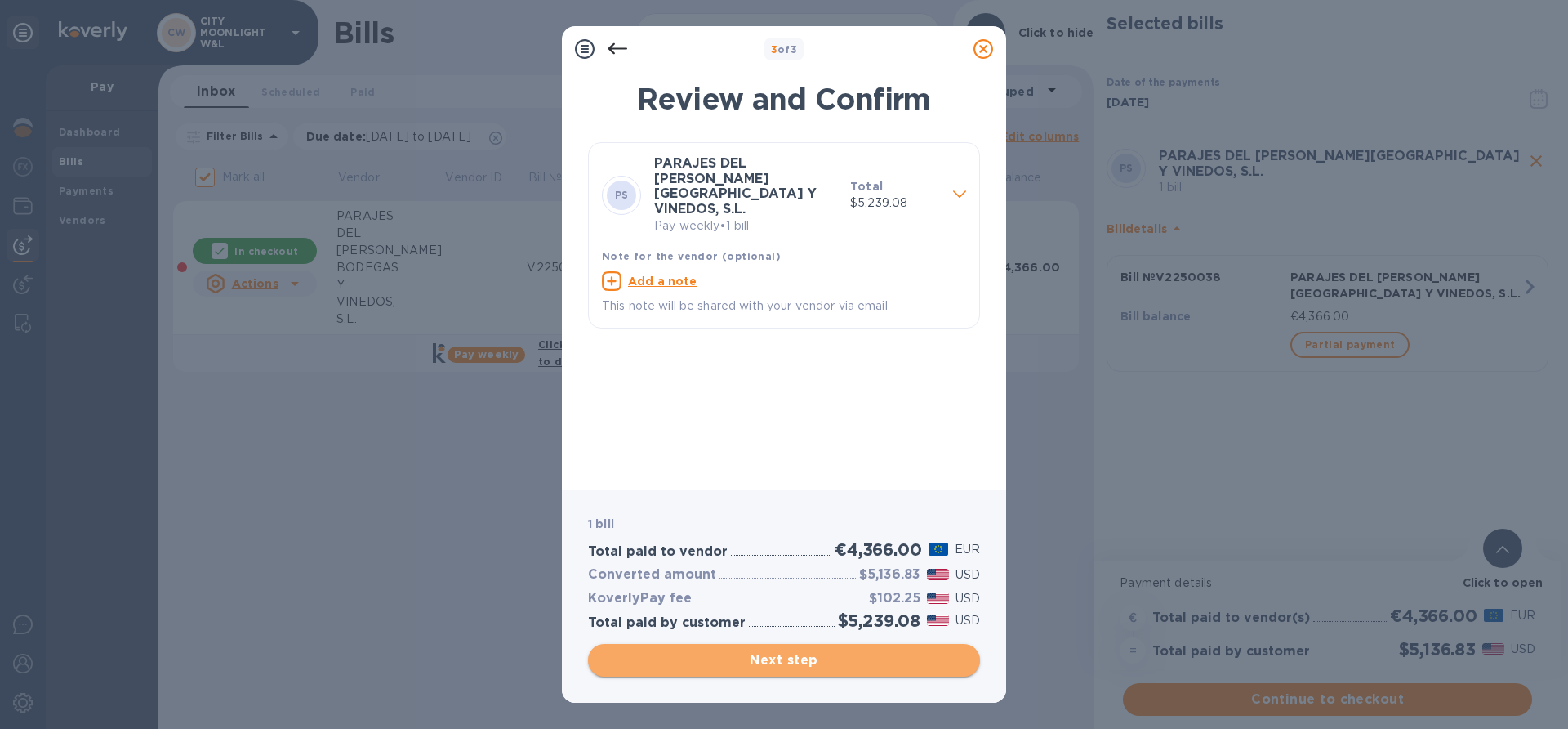
click at [822, 661] on span "Next step" at bounding box center [784, 659] width 366 height 19
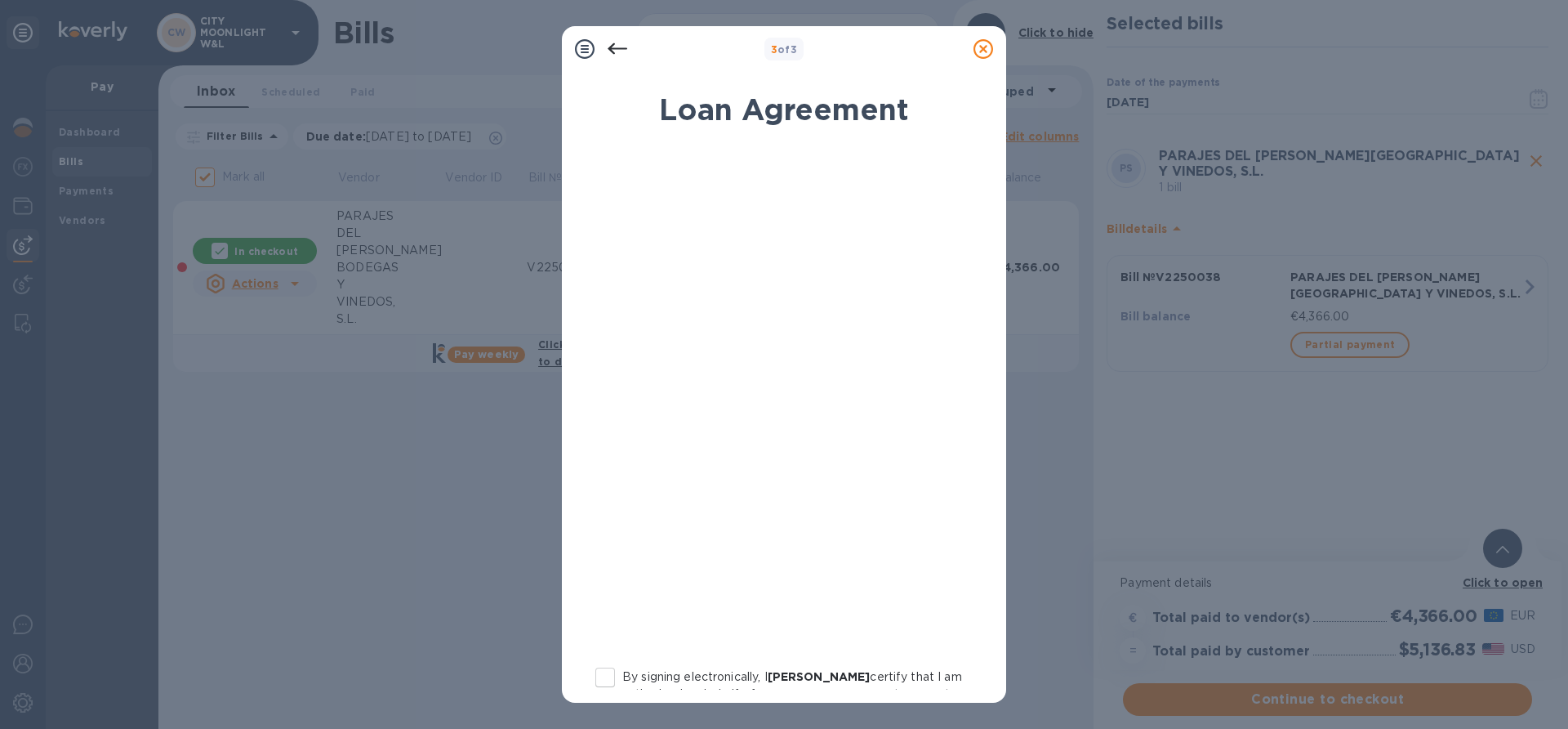
scroll to position [201, 0]
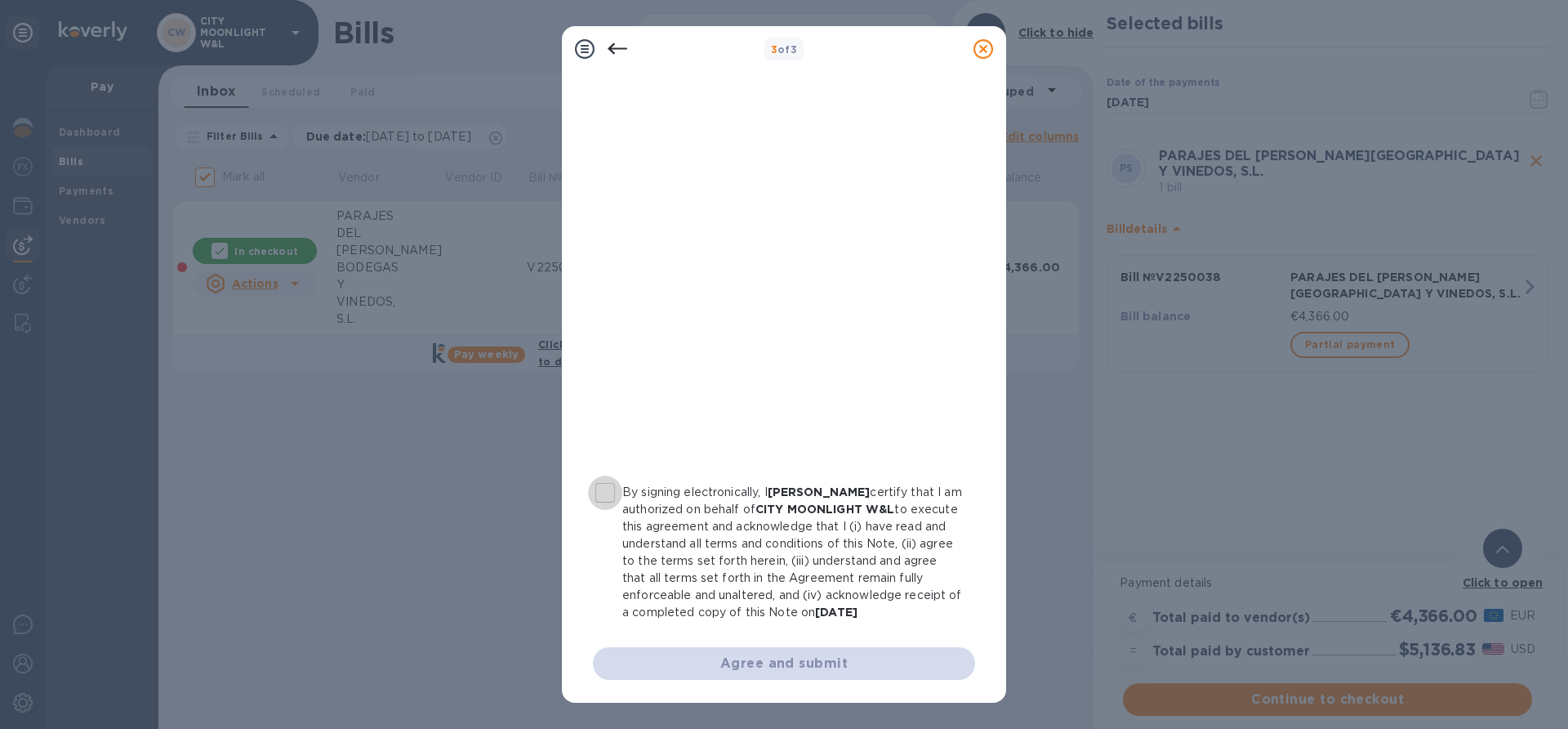
click at [593, 485] on input "By signing electronically, I Edali Graterol certify that I am authorized on beh…" at bounding box center [605, 492] width 35 height 35
checkbox input "true"
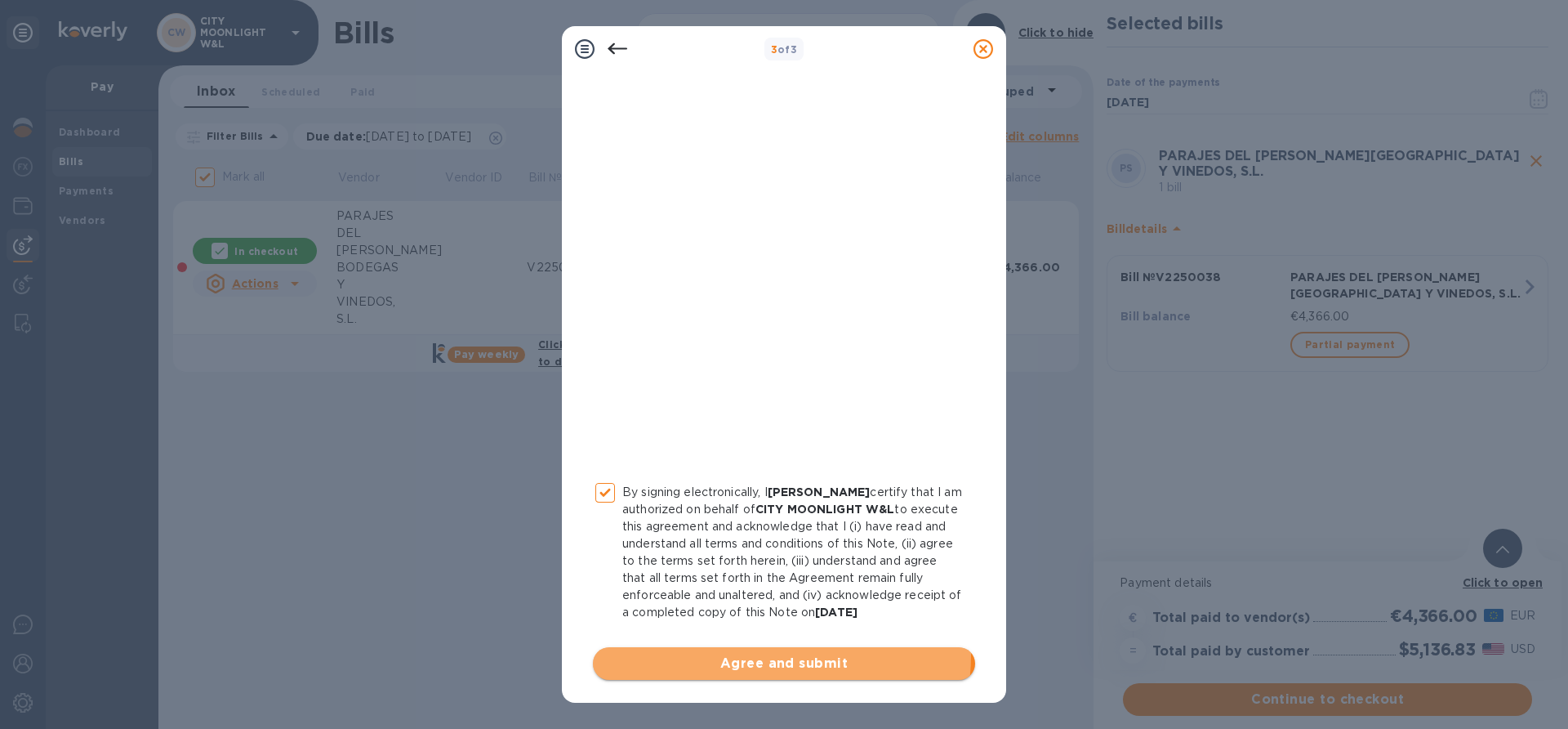
click at [740, 654] on span "Agree and submit" at bounding box center [784, 662] width 356 height 19
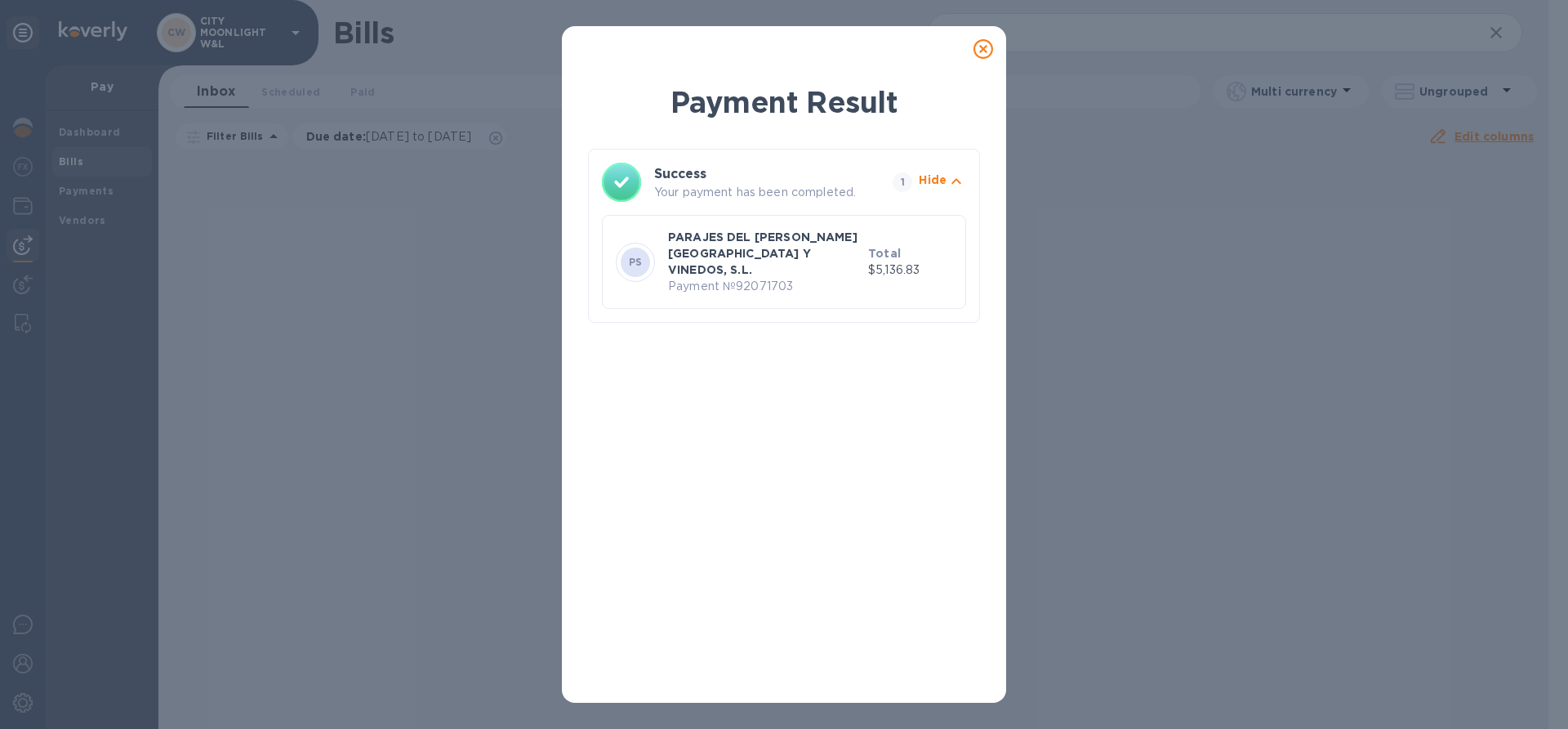
click at [979, 52] on icon at bounding box center [982, 49] width 19 height 19
